Goal: Transaction & Acquisition: Obtain resource

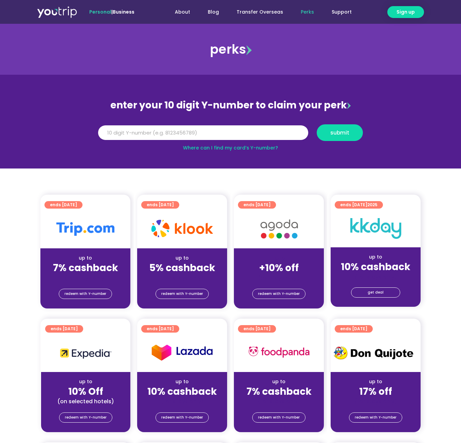
click at [264, 247] on div at bounding box center [279, 229] width 90 height 39
click at [276, 293] on span "redeem with Y-number" at bounding box center [279, 294] width 42 height 10
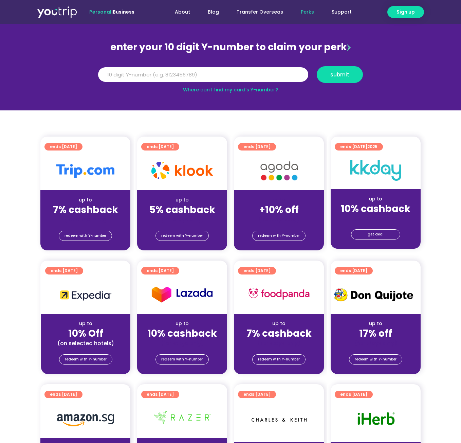
scroll to position [75, 0]
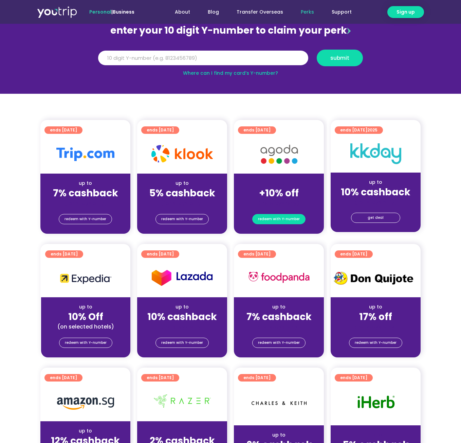
click at [282, 218] on span "redeem with Y-number" at bounding box center [279, 219] width 42 height 10
click at [279, 180] on span "up to" at bounding box center [279, 183] width 13 height 7
click at [271, 129] on span "ends [DATE]" at bounding box center [257, 129] width 27 height 7
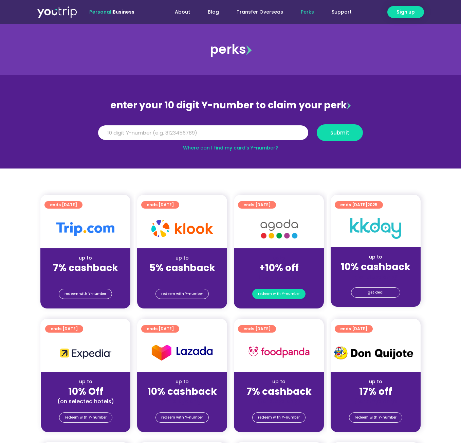
click at [295, 297] on span "redeem with Y-number" at bounding box center [279, 294] width 42 height 10
click at [63, 14] on img at bounding box center [57, 12] width 40 height 12
